Goal: Connect with others: Connect with others

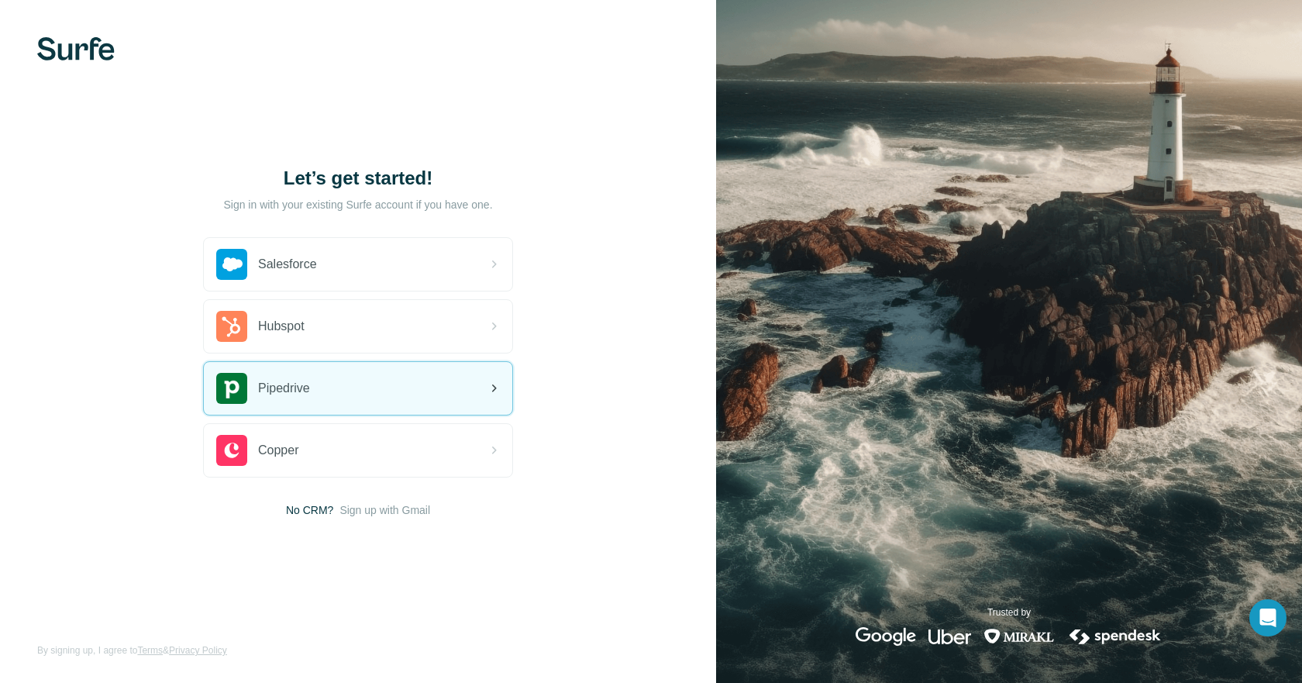
click at [432, 384] on div "Pipedrive" at bounding box center [358, 388] width 308 height 53
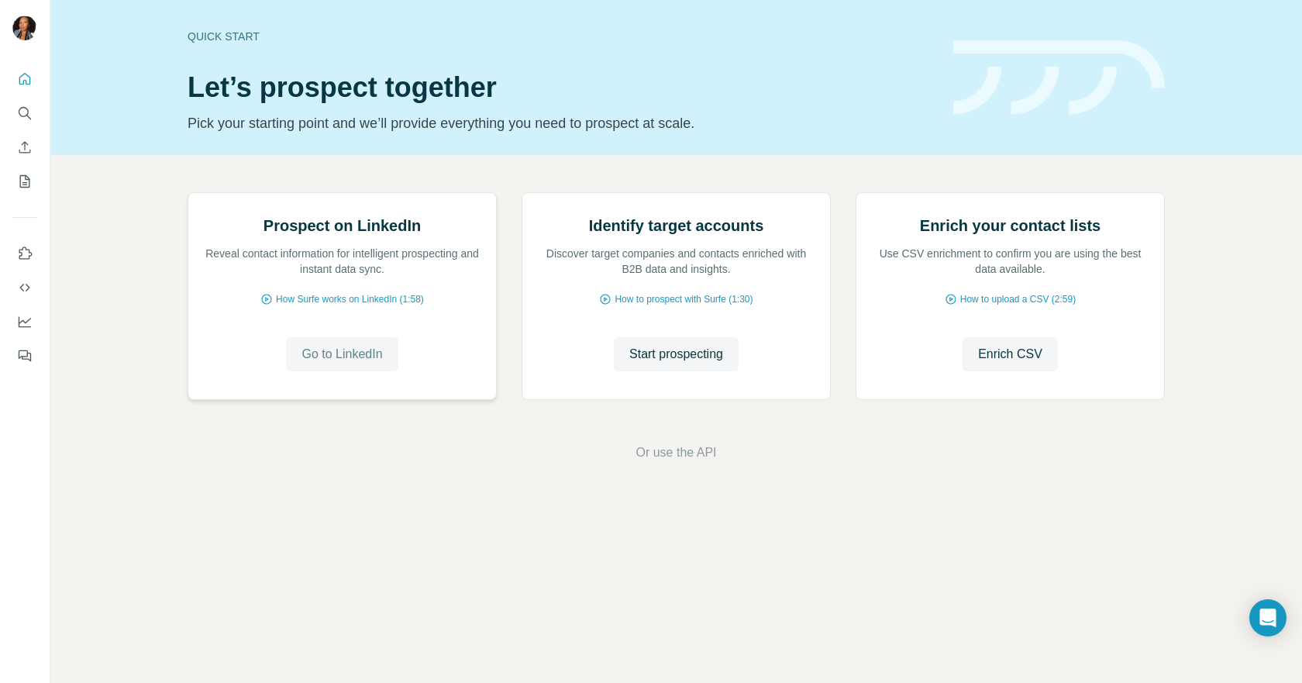
click at [342, 371] on button "Go to LinkedIn" at bounding box center [342, 354] width 112 height 34
